Goal: Information Seeking & Learning: Learn about a topic

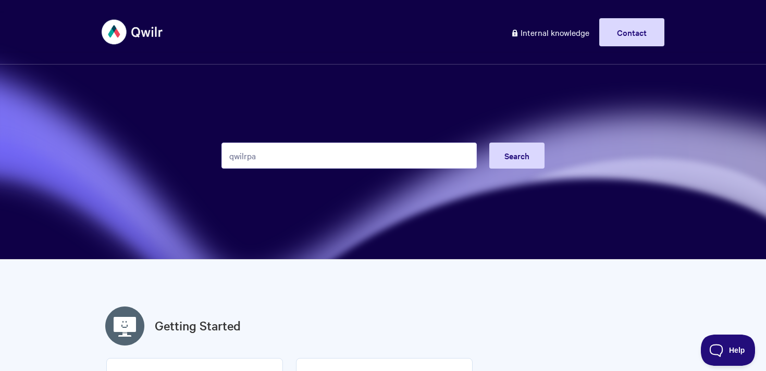
type input "qwilrpay"
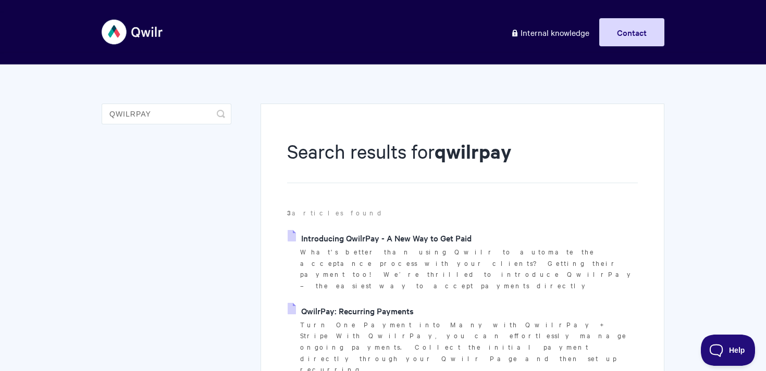
click at [423, 235] on link "Introducing QwilrPay - A New Way to Get Paid" at bounding box center [379, 238] width 184 height 16
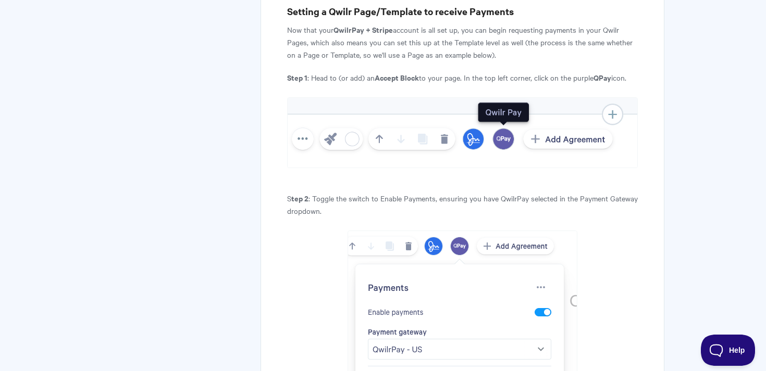
scroll to position [2525, 0]
